Goal: Information Seeking & Learning: Learn about a topic

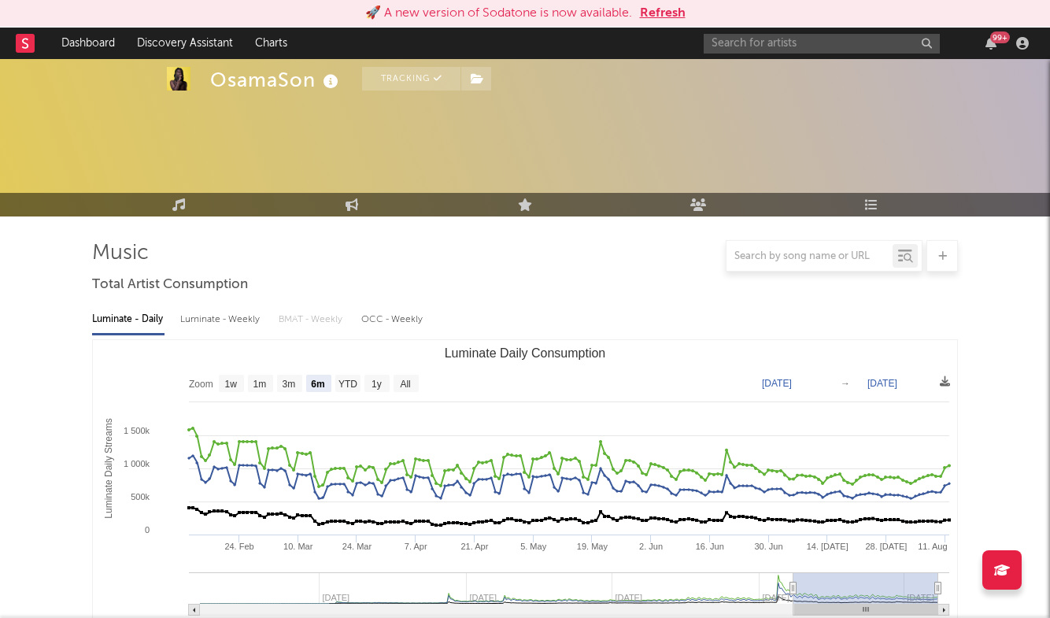
select select "6m"
click at [816, 39] on input "text" at bounding box center [822, 44] width 236 height 20
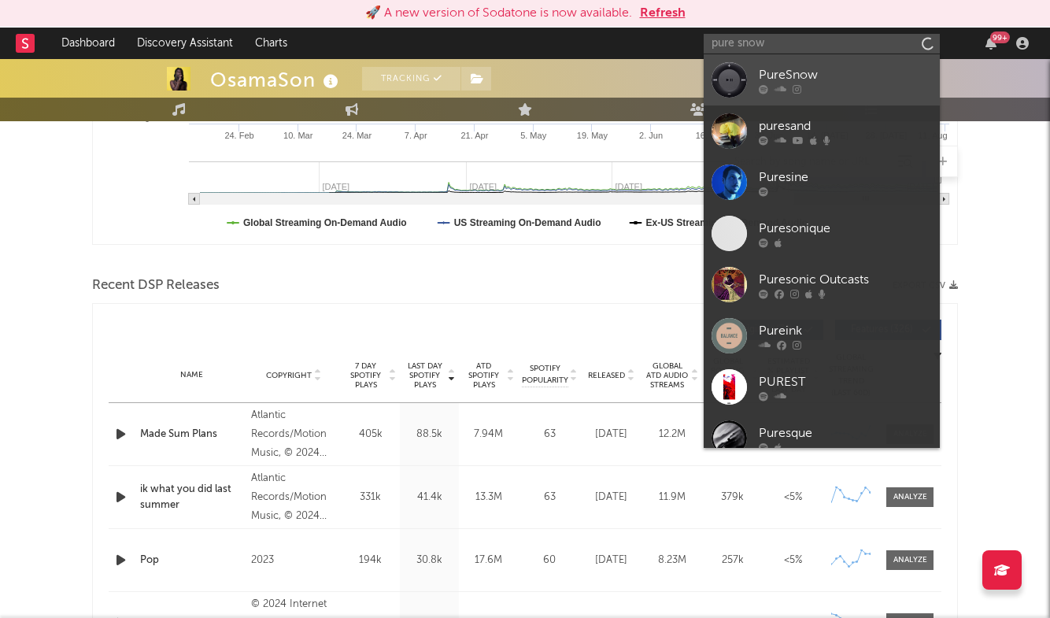
type input "pure snow"
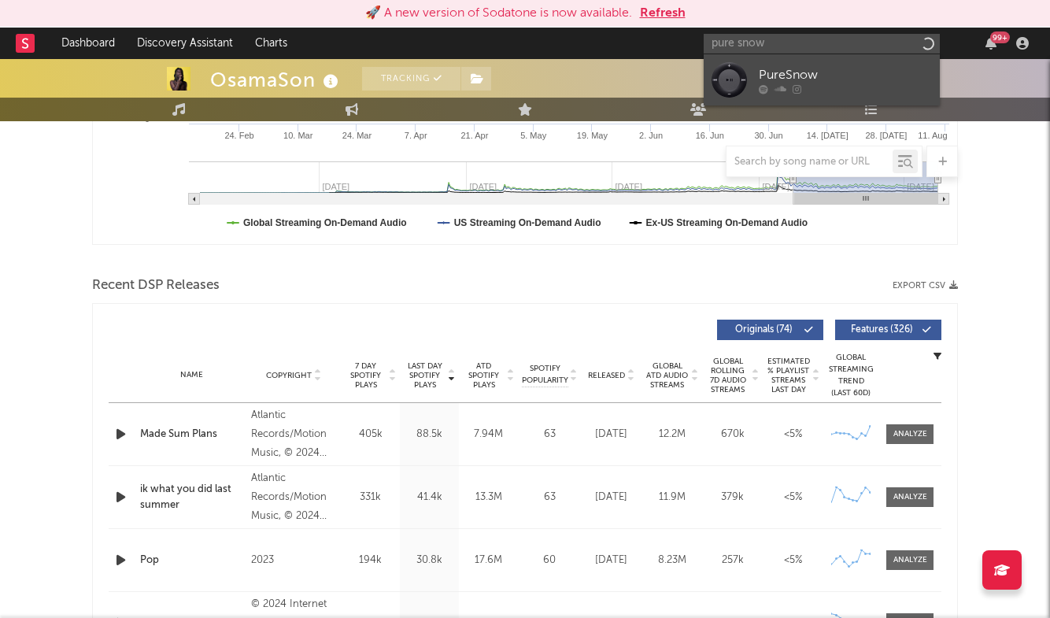
click at [823, 88] on div at bounding box center [845, 88] width 173 height 9
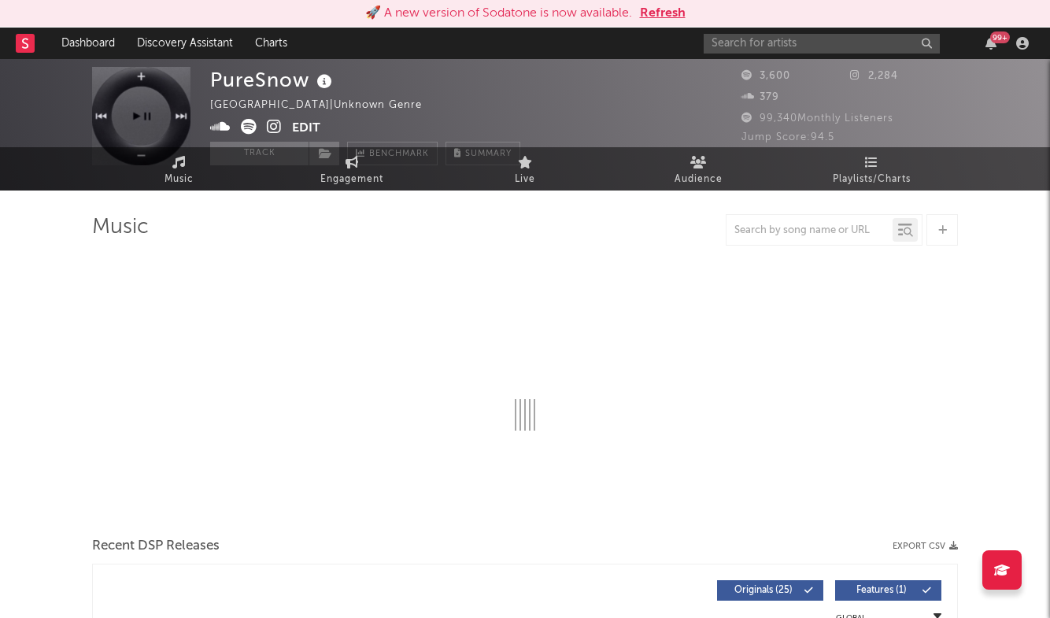
select select "1w"
